Goal: Transaction & Acquisition: Subscribe to service/newsletter

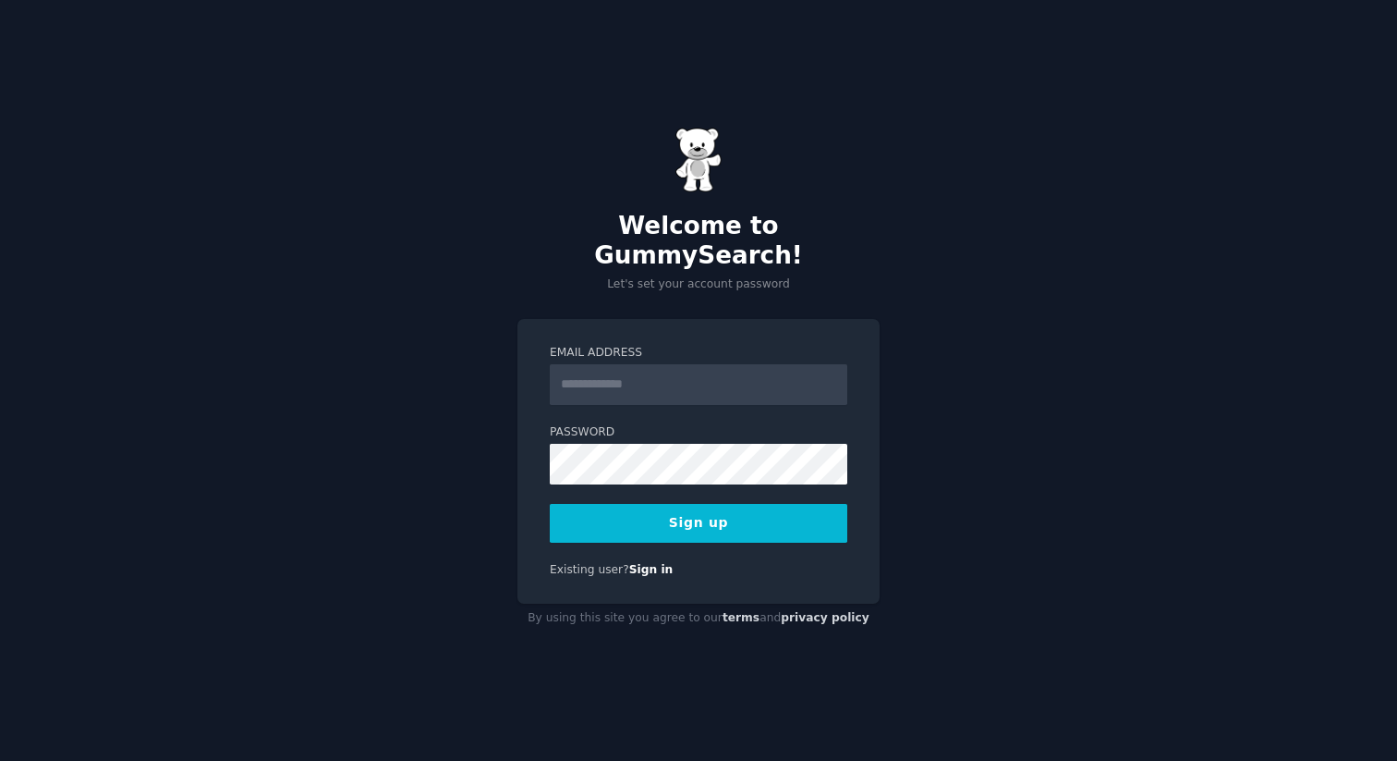
click at [607, 378] on input "Email Address" at bounding box center [699, 384] width 298 height 41
type input "**********"
click at [603, 517] on button "Sign up" at bounding box center [699, 523] width 298 height 39
click at [722, 514] on button "Sign up" at bounding box center [699, 523] width 298 height 39
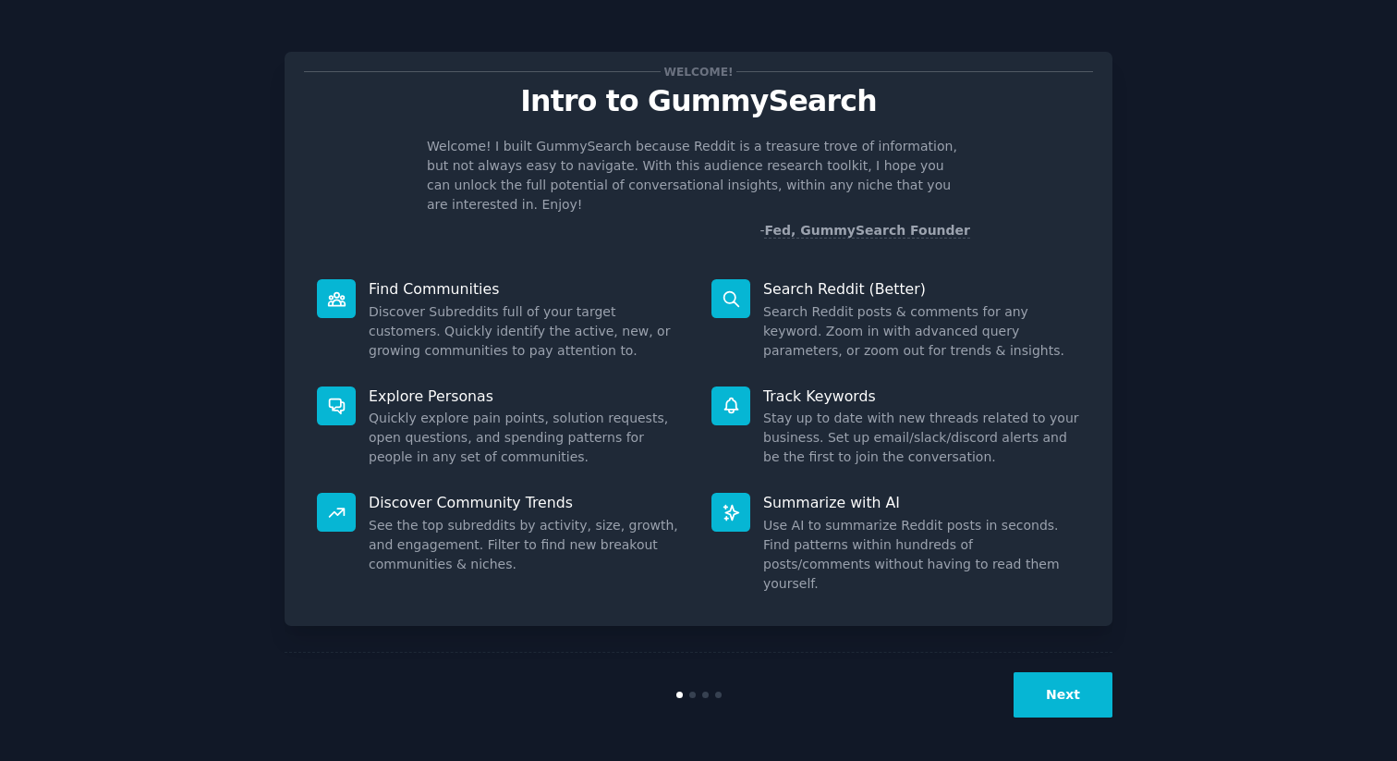
click at [26, 760] on icon "button" at bounding box center [16, 772] width 18 height 18
click at [1047, 701] on button "Next" at bounding box center [1063, 694] width 99 height 45
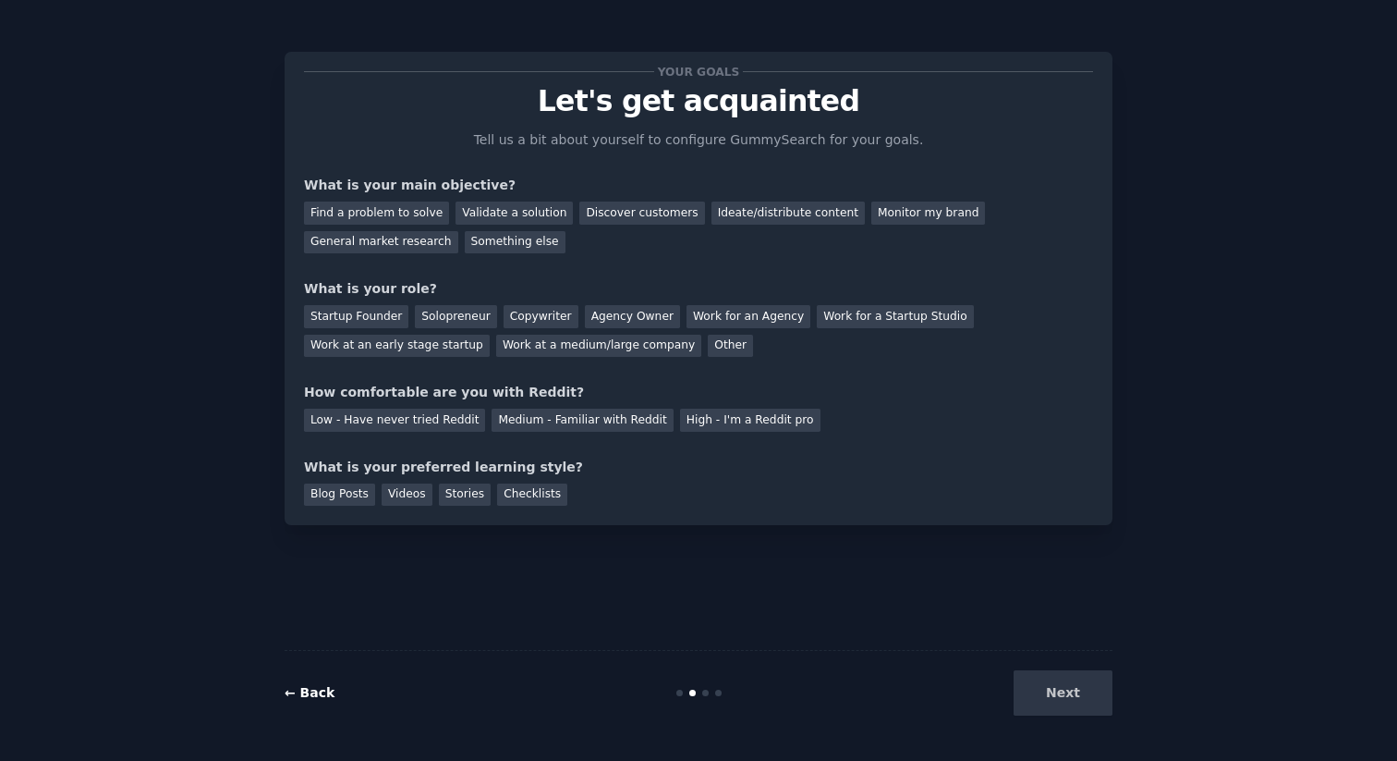
click at [289, 699] on link "← Back" at bounding box center [310, 692] width 50 height 15
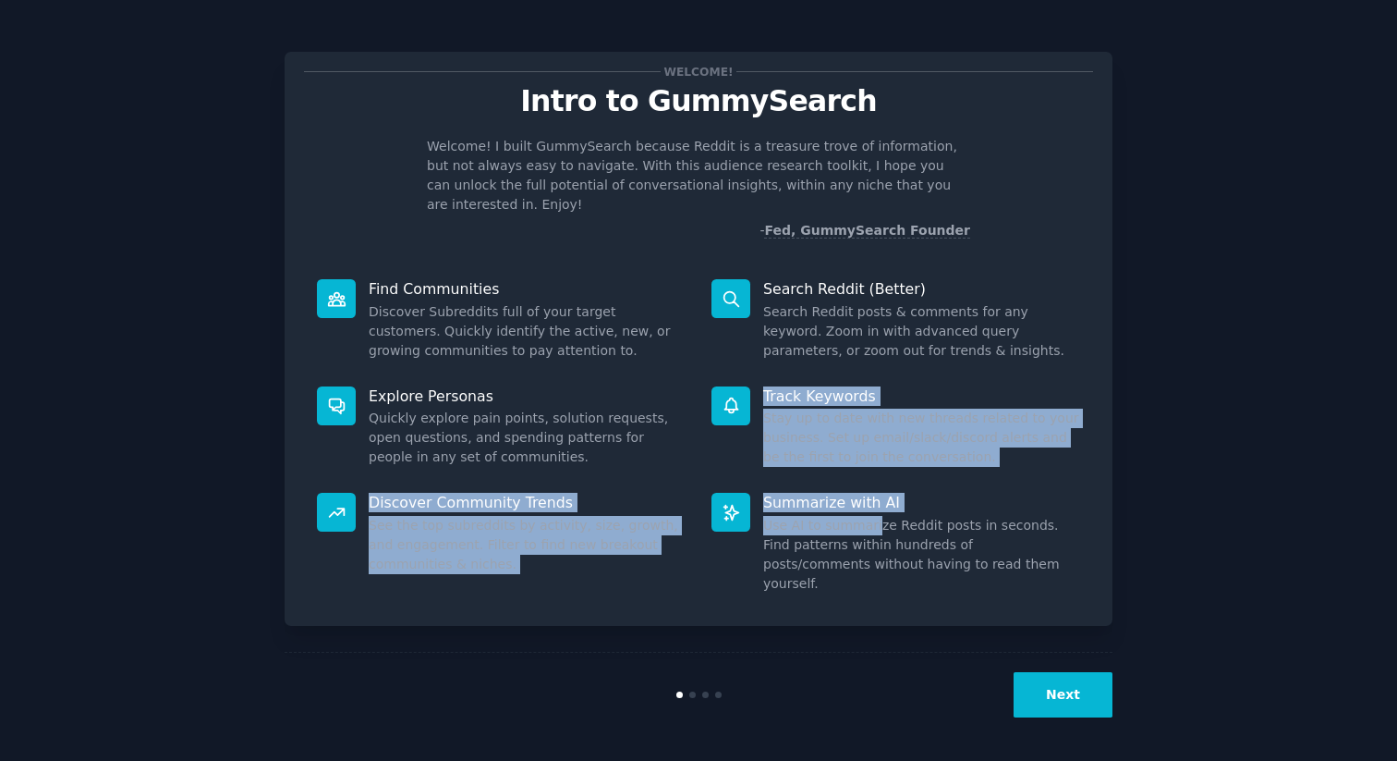
drag, startPoint x: 749, startPoint y: 396, endPoint x: 869, endPoint y: 502, distance: 160.4
click at [871, 503] on div "Find Communities Discover Subreddits full of your target customers. Quickly ide…" at bounding box center [698, 436] width 789 height 340
click at [851, 408] on dd "Stay up to date with new threads related to your business. Set up email/slack/d…" at bounding box center [921, 437] width 317 height 58
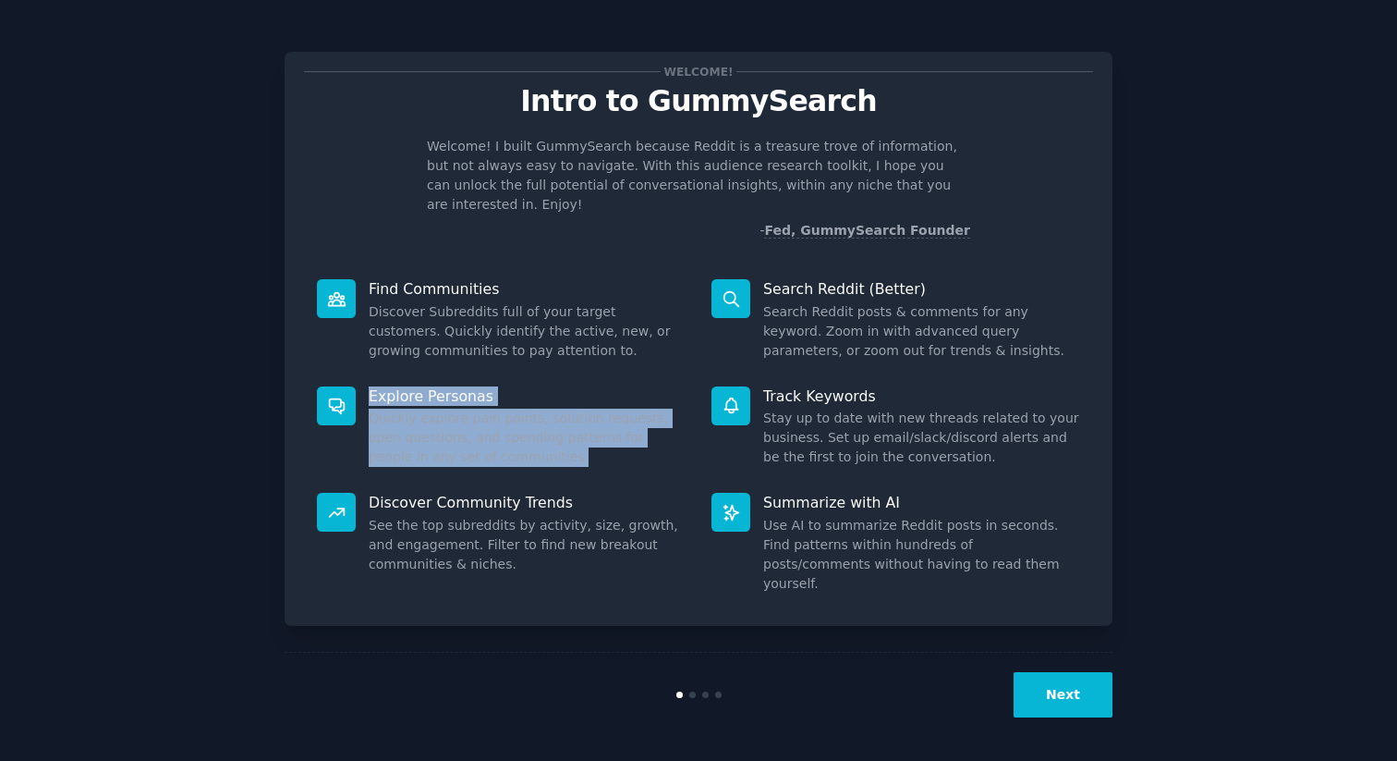
drag, startPoint x: 371, startPoint y: 383, endPoint x: 491, endPoint y: 444, distance: 134.7
click at [491, 444] on div "Explore Personas Quickly explore pain points, solution requests, open questions…" at bounding box center [501, 426] width 395 height 107
click at [1061, 691] on button "Next" at bounding box center [1063, 694] width 99 height 45
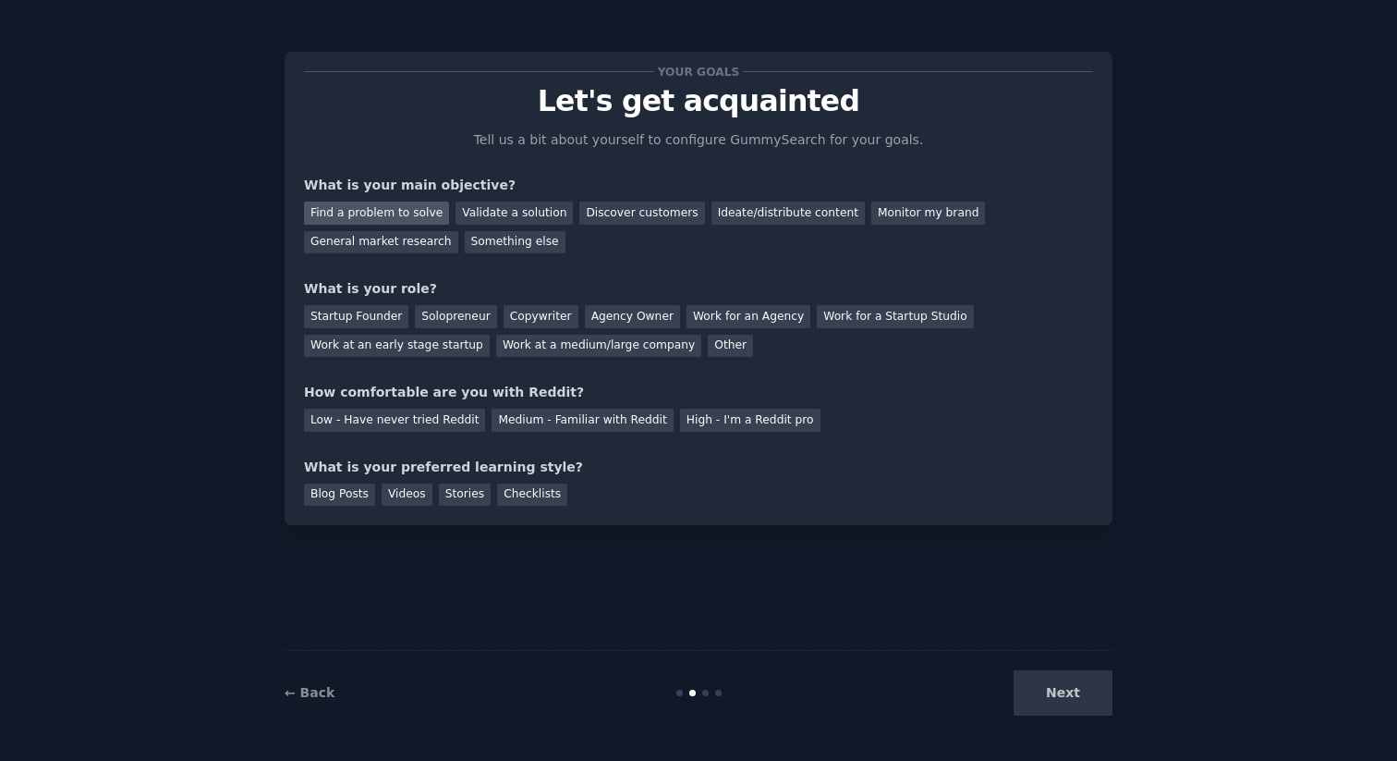
click at [432, 209] on div "Find a problem to solve" at bounding box center [376, 212] width 145 height 23
click at [671, 213] on div "Discover customers" at bounding box center [641, 212] width 125 height 23
click at [426, 214] on div "Find a problem to solve" at bounding box center [376, 212] width 145 height 23
click at [368, 247] on div "General market research" at bounding box center [381, 242] width 154 height 23
click at [413, 210] on div "Find a problem to solve" at bounding box center [376, 212] width 145 height 23
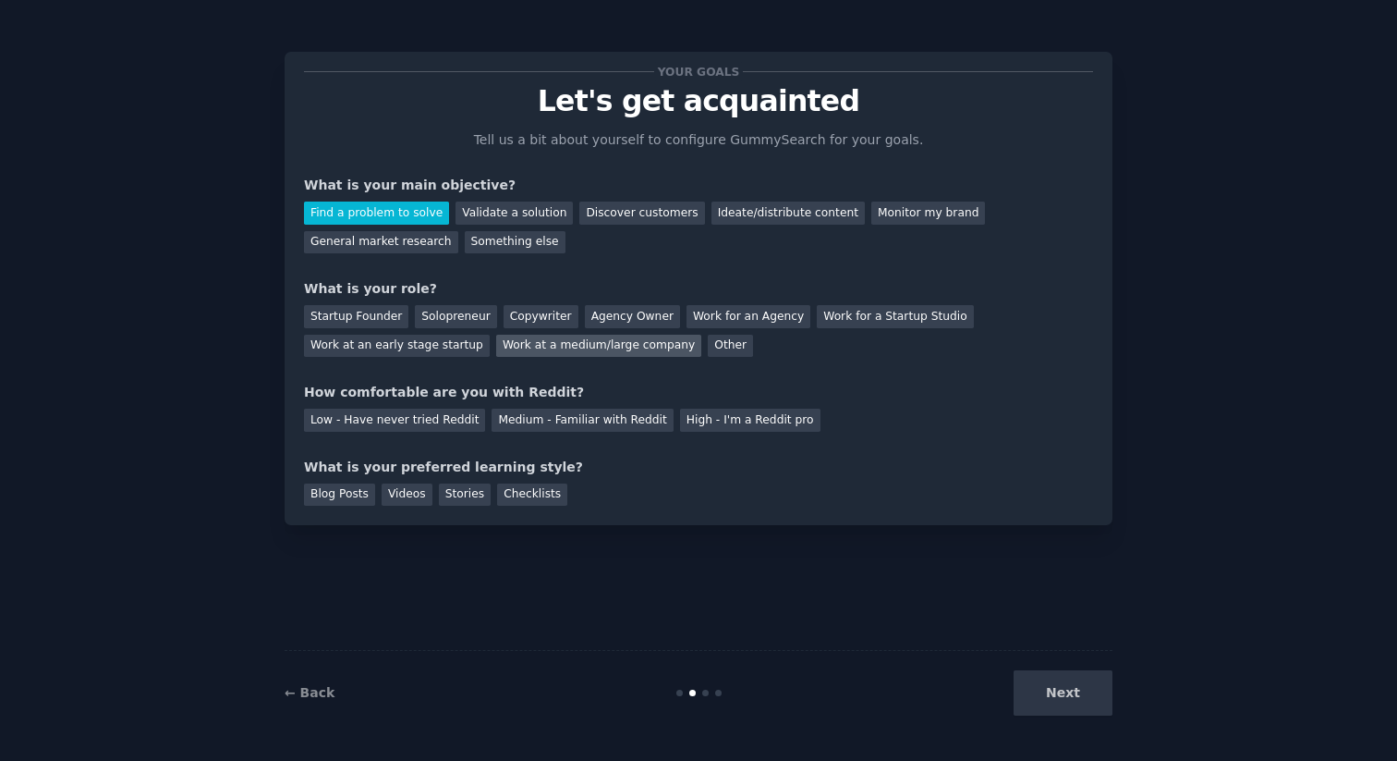
click at [626, 341] on div "Work at a medium/large company" at bounding box center [598, 346] width 205 height 23
click at [708, 343] on div "Other" at bounding box center [730, 346] width 45 height 23
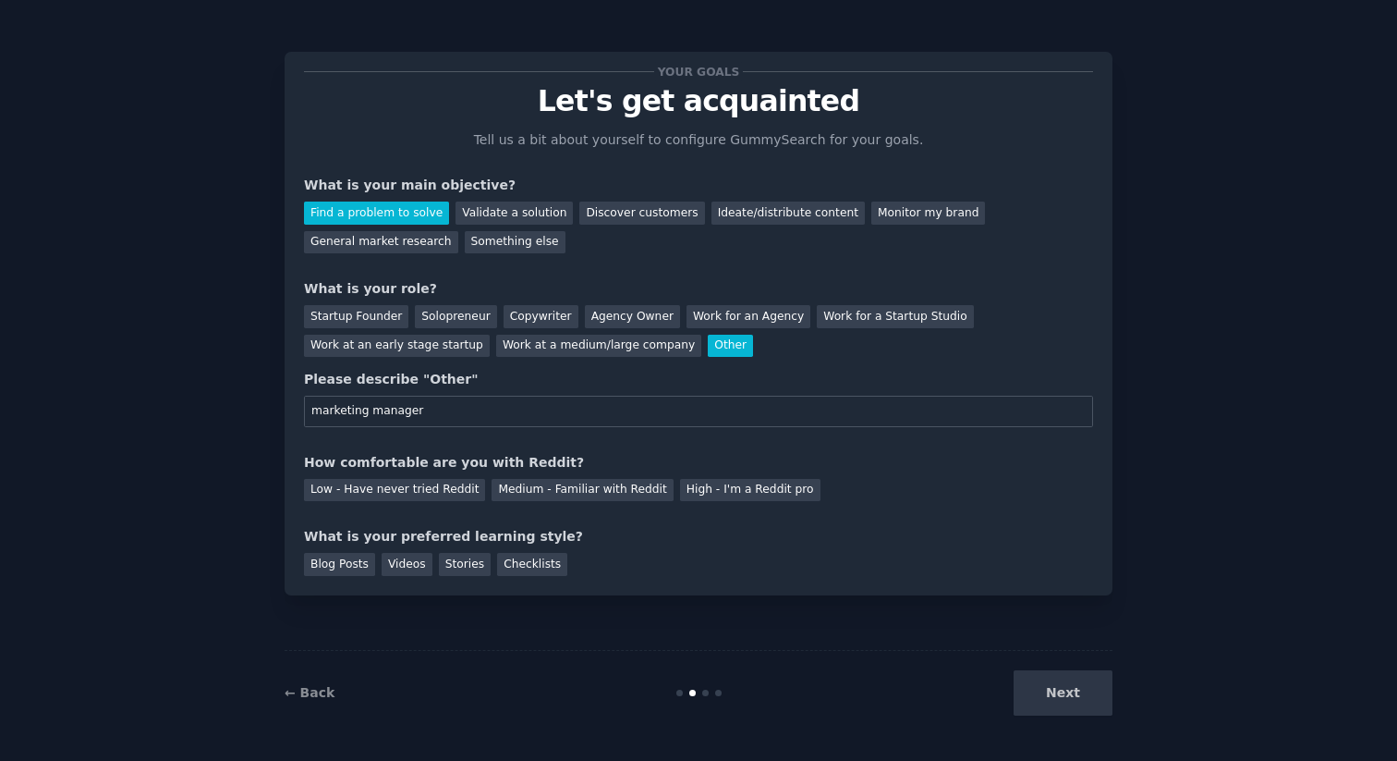
type input "marketing manager"
click at [506, 488] on div "Medium - Familiar with Reddit" at bounding box center [582, 490] width 181 height 23
click at [511, 566] on div "Checklists" at bounding box center [532, 564] width 70 height 23
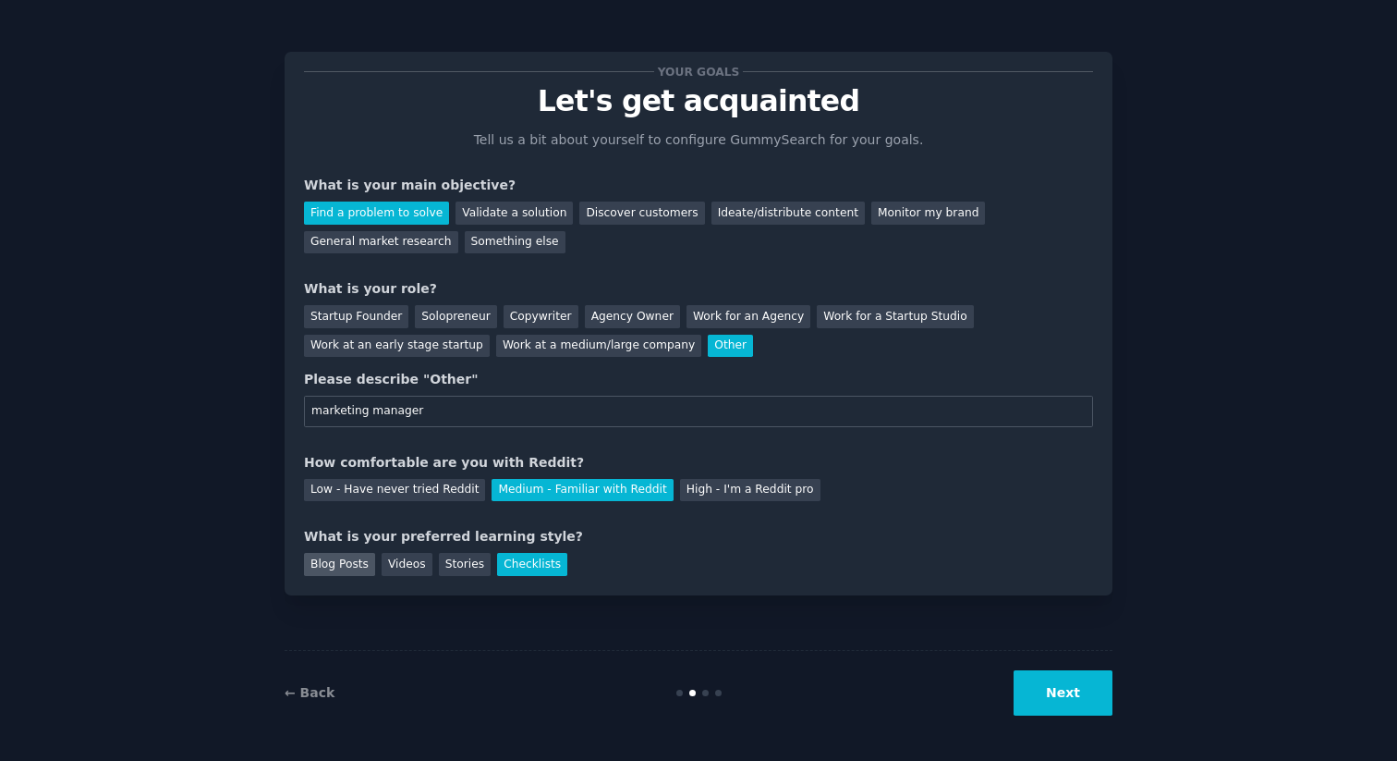
click at [349, 562] on div "Blog Posts" at bounding box center [339, 564] width 71 height 23
click at [1064, 700] on button "Next" at bounding box center [1063, 692] width 99 height 45
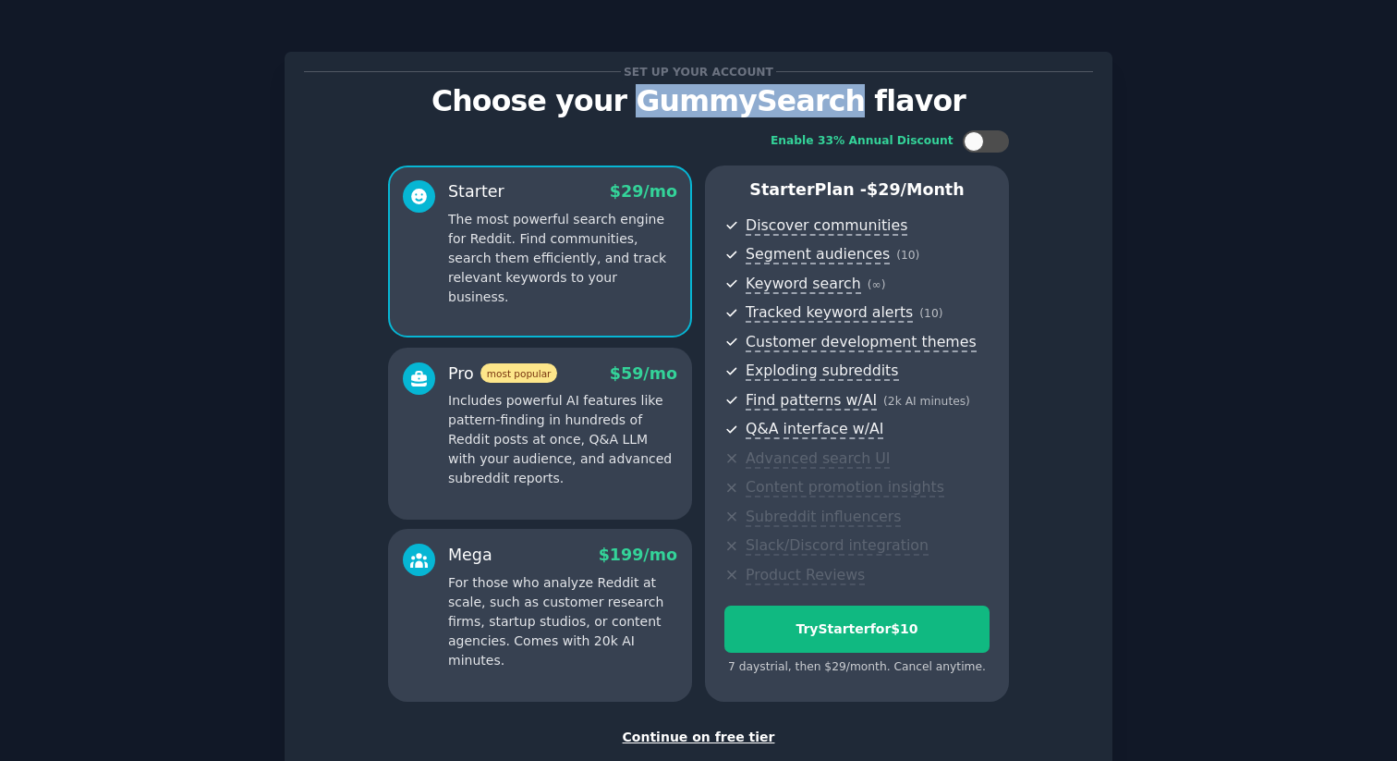
drag, startPoint x: 648, startPoint y: 95, endPoint x: 835, endPoint y: 103, distance: 187.7
click at [836, 103] on p "Choose your GummySearch flavor" at bounding box center [698, 101] width 789 height 32
copy p "GummySearch"
click at [604, 420] on p "Includes powerful AI features like pattern-finding in hundreds of Reddit posts …" at bounding box center [562, 439] width 229 height 97
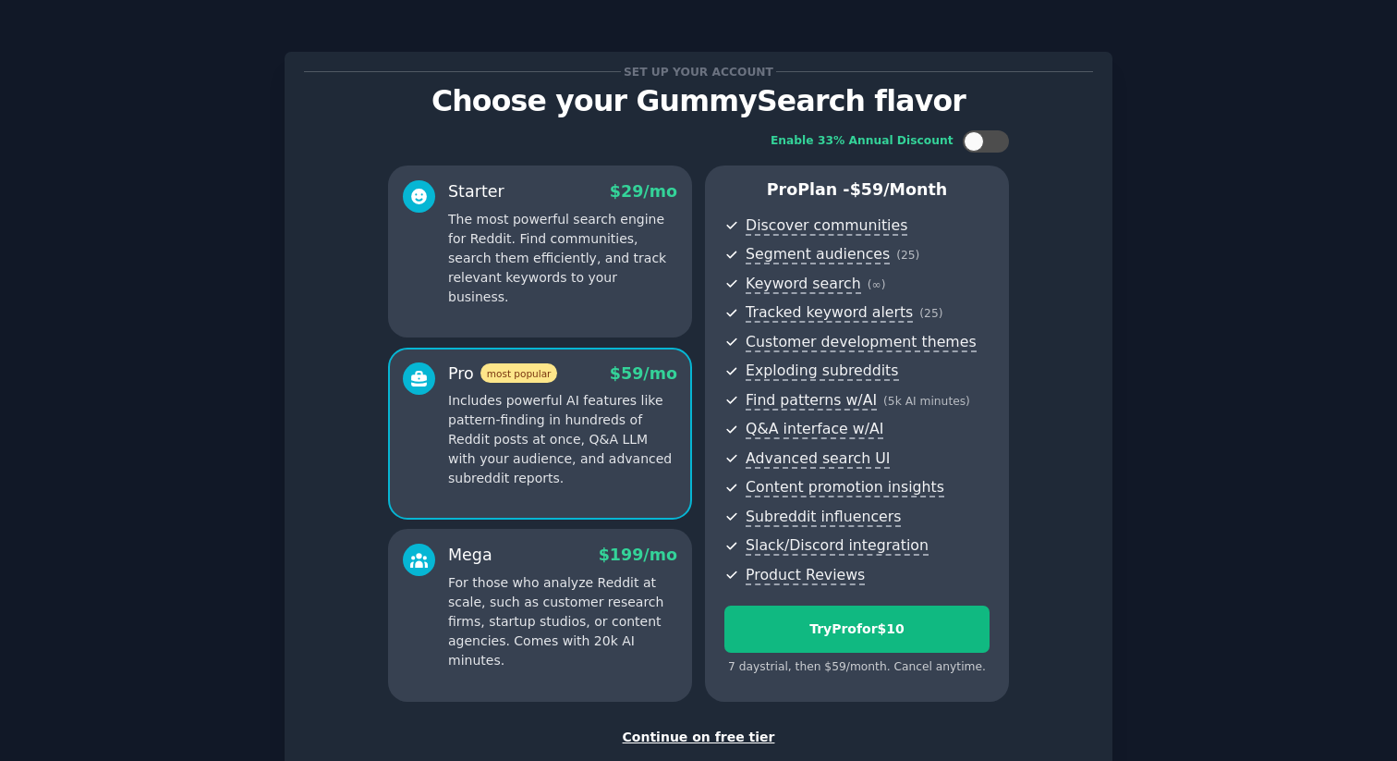
click at [614, 290] on div "Starter $ 29 /mo The most powerful search engine for Reddit. Find communities, …" at bounding box center [540, 251] width 304 height 172
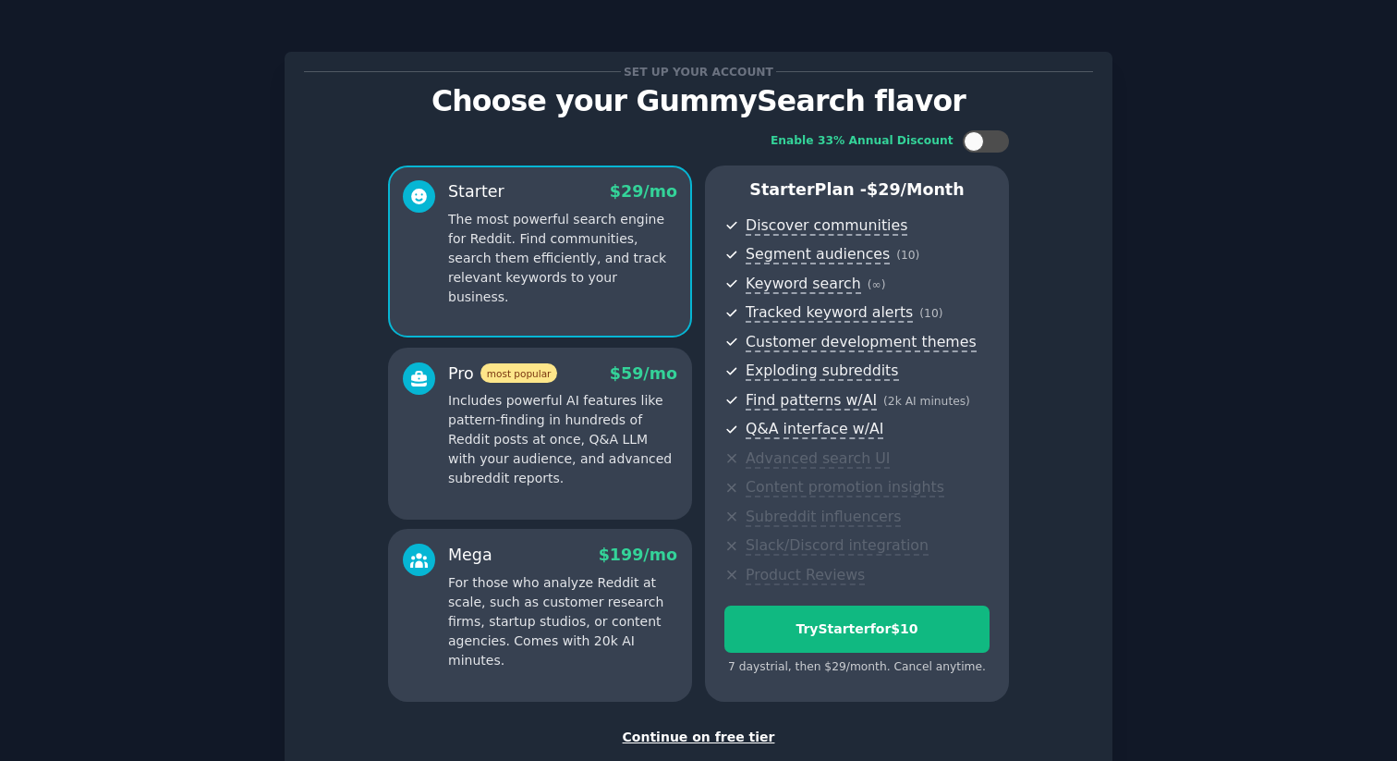
click at [563, 593] on p "For those who analyze Reddit at scale, such as customer research firms, startup…" at bounding box center [562, 621] width 229 height 97
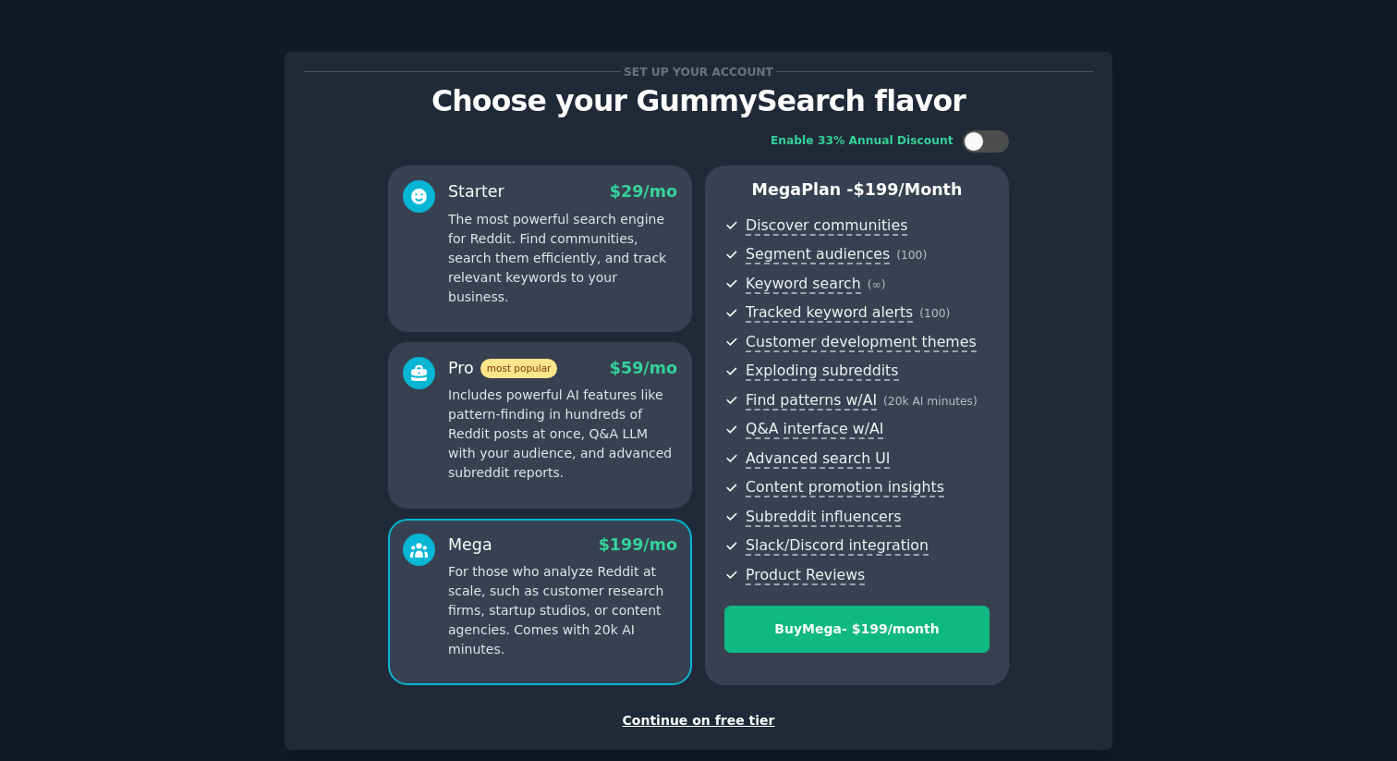
click at [574, 278] on p "The most powerful search engine for Reddit. Find communities, search them effic…" at bounding box center [562, 258] width 229 height 97
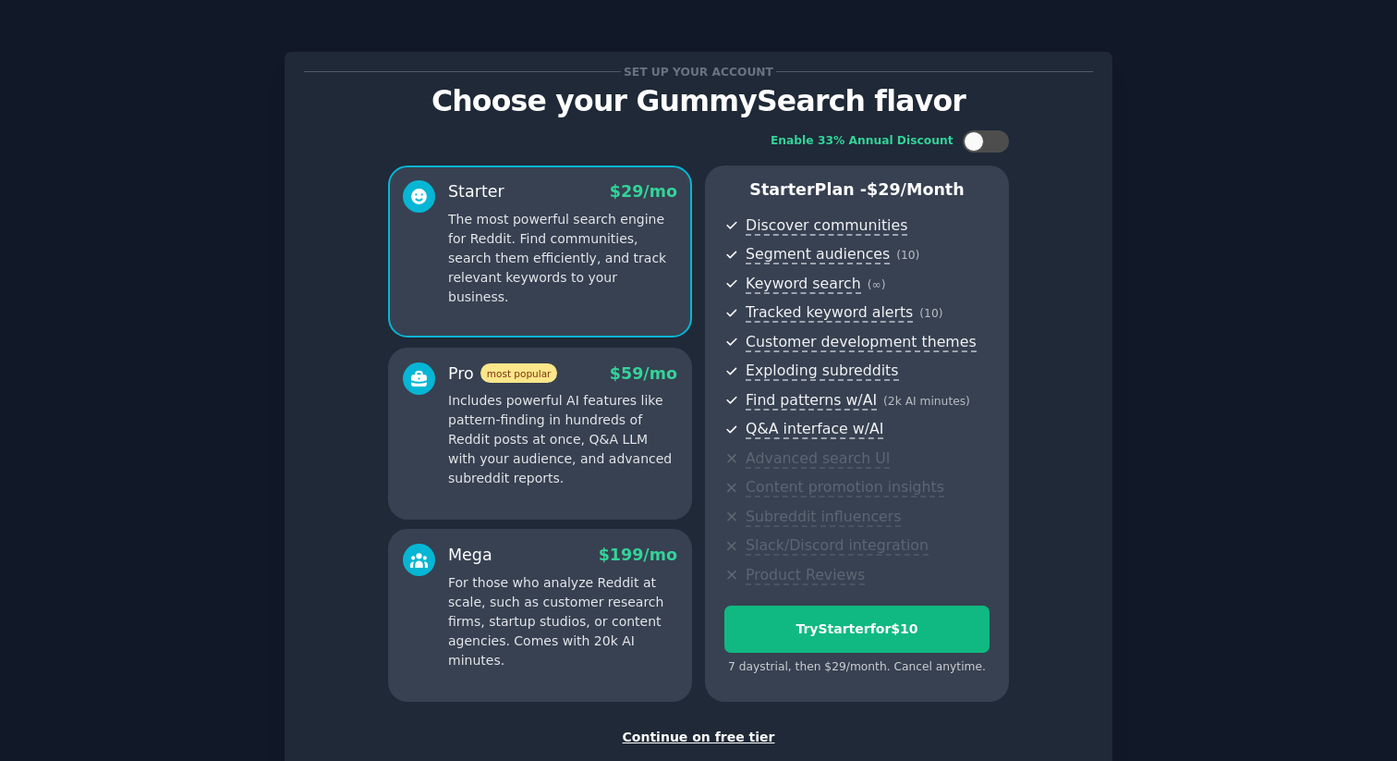
click at [569, 559] on div "Mega $ 199 /mo" at bounding box center [562, 554] width 229 height 23
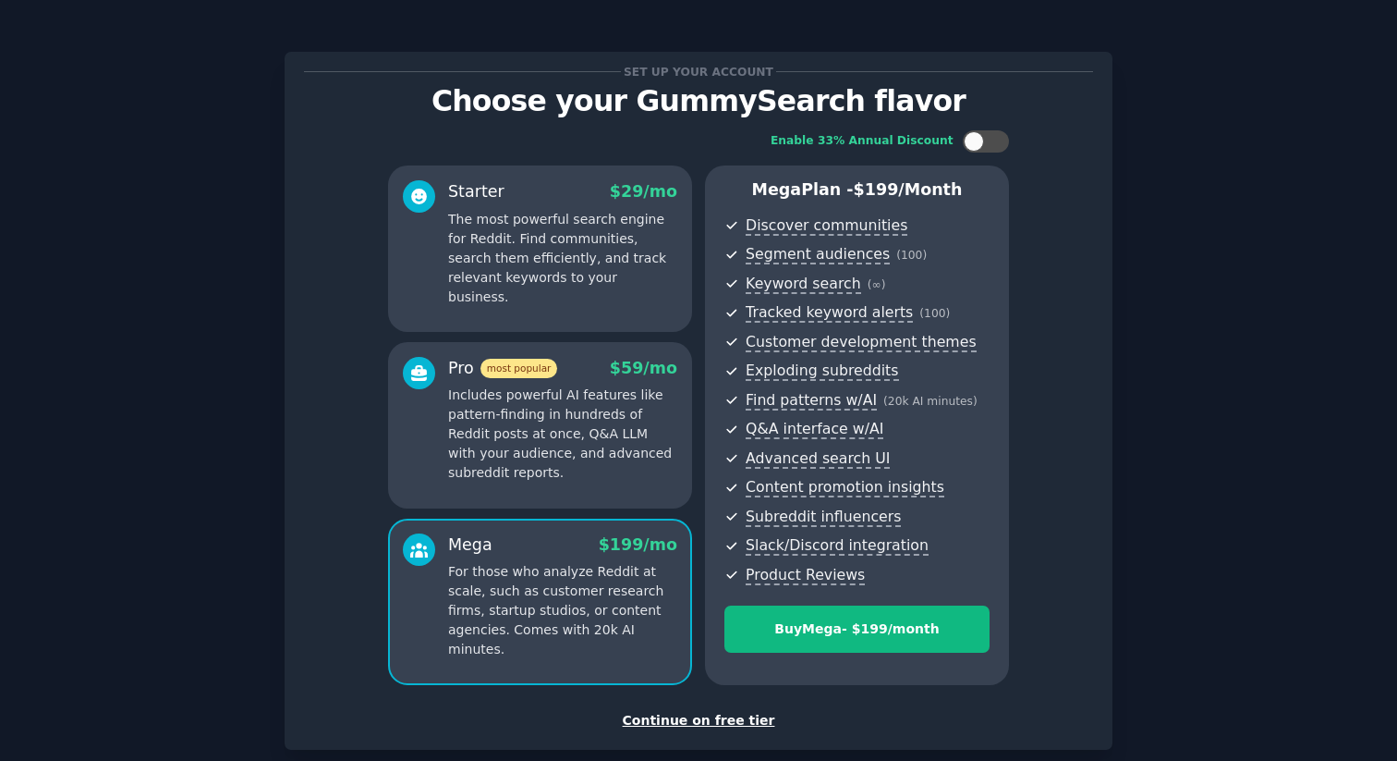
click at [570, 271] on p "The most powerful search engine for Reddit. Find communities, search them effic…" at bounding box center [562, 258] width 229 height 97
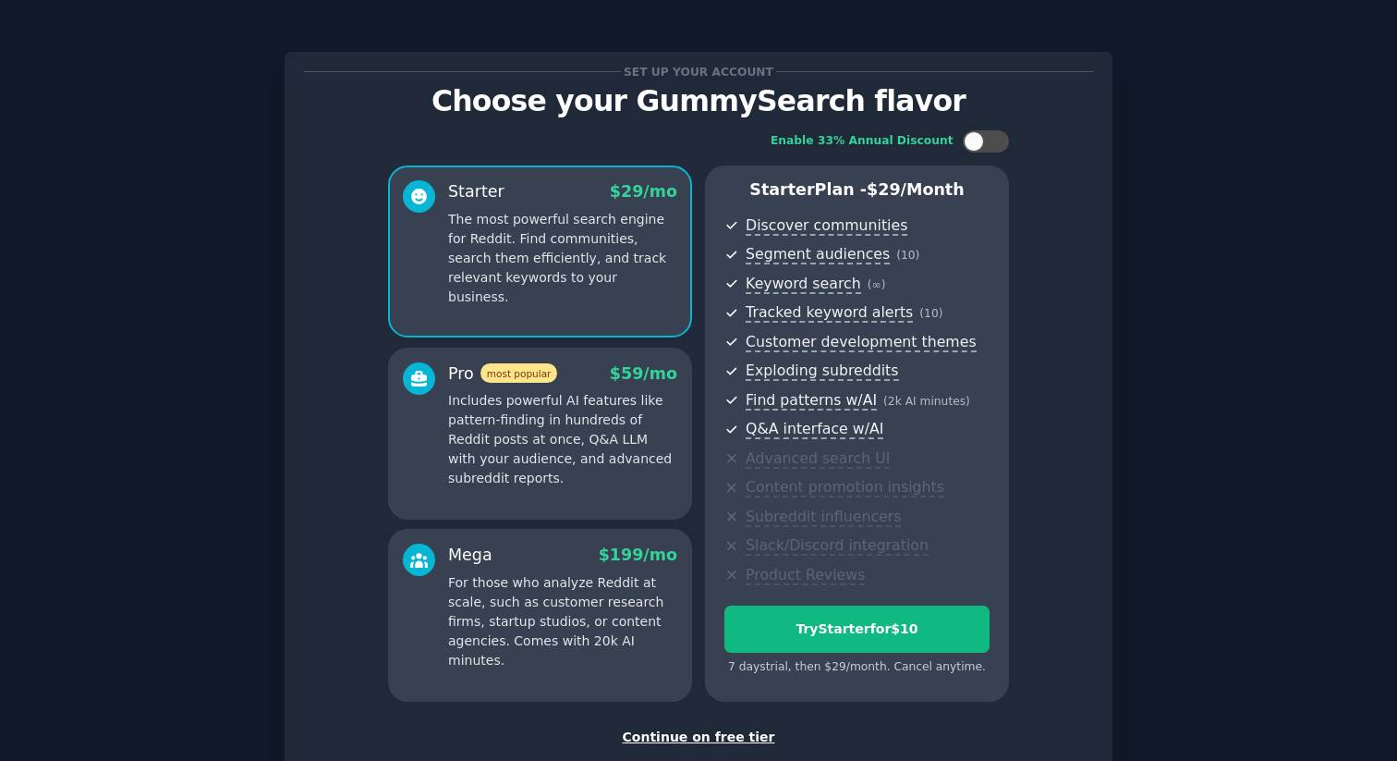
click at [584, 447] on p "Includes powerful AI features like pattern-finding in hundreds of Reddit posts …" at bounding box center [562, 439] width 229 height 97
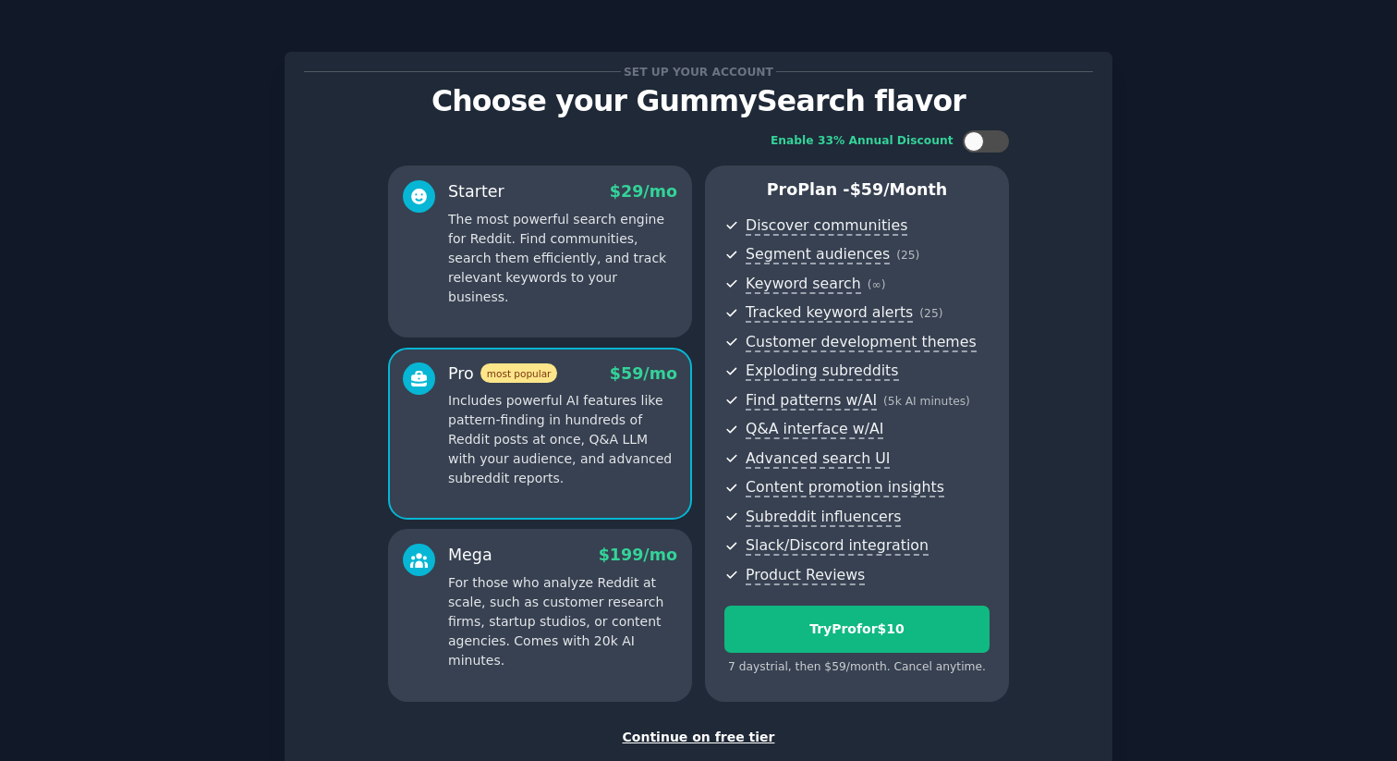
click at [584, 274] on p "The most powerful search engine for Reddit. Find communities, search them effic…" at bounding box center [562, 258] width 229 height 97
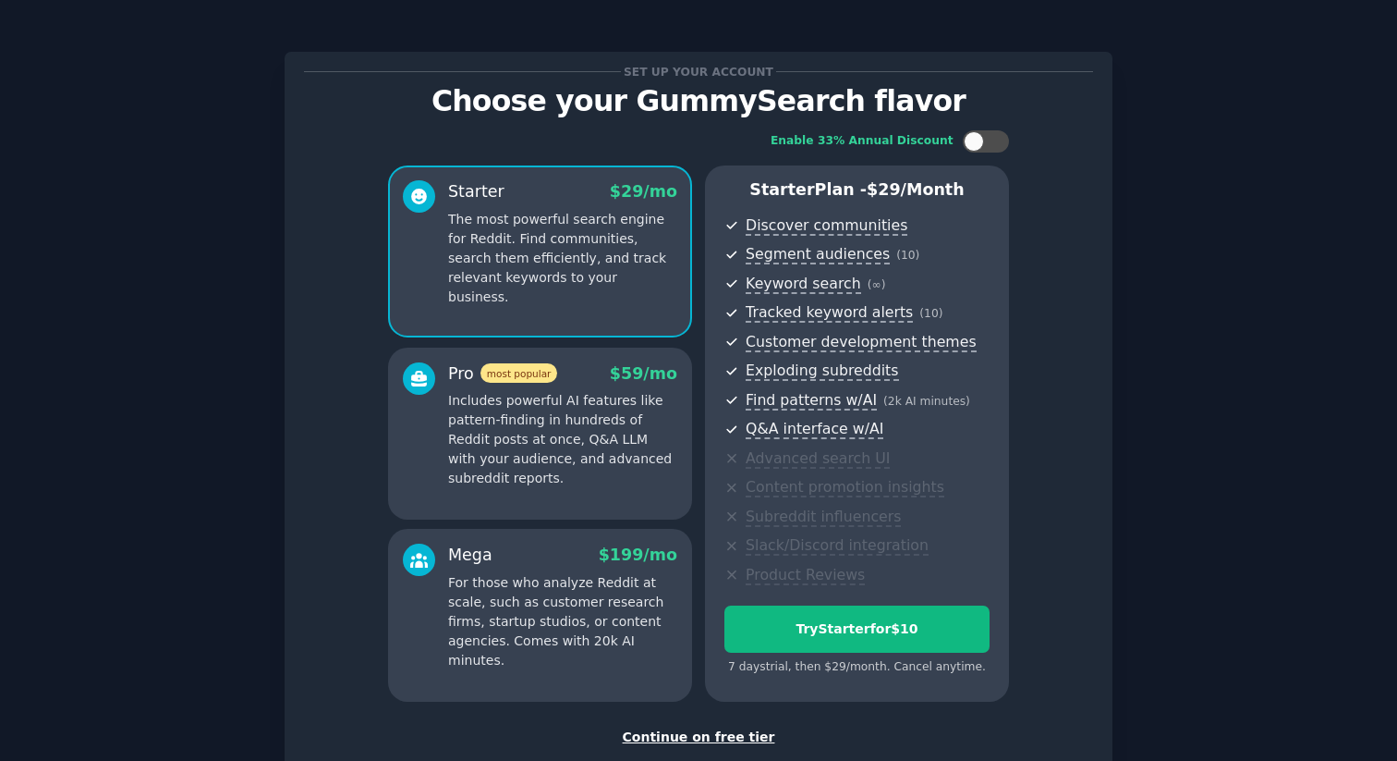
click at [558, 373] on div "Pro most popular $ 59 /mo" at bounding box center [562, 373] width 229 height 23
